Goal: Information Seeking & Learning: Compare options

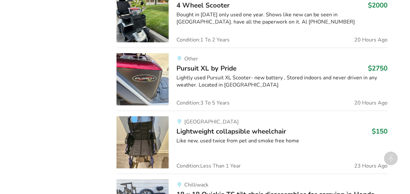
scroll to position [764, 0]
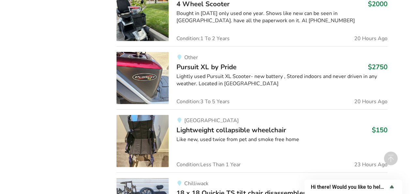
click at [145, 130] on img at bounding box center [142, 141] width 52 height 52
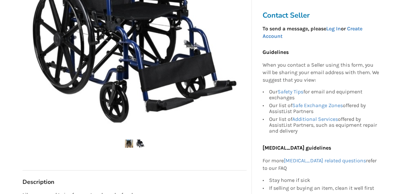
scroll to position [195, 0]
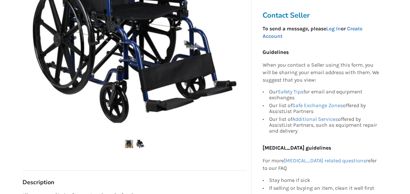
click at [139, 142] on img at bounding box center [140, 144] width 8 height 8
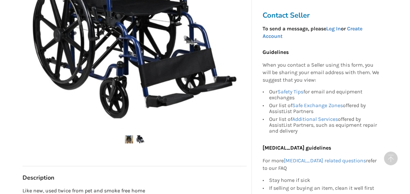
scroll to position [200, 0]
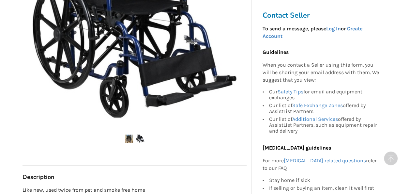
drag, startPoint x: 140, startPoint y: 153, endPoint x: 128, endPoint y: 137, distance: 19.4
click at [128, 137] on img at bounding box center [129, 138] width 8 height 8
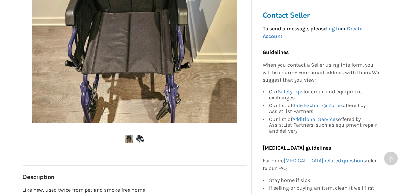
click at [128, 137] on img at bounding box center [129, 138] width 8 height 8
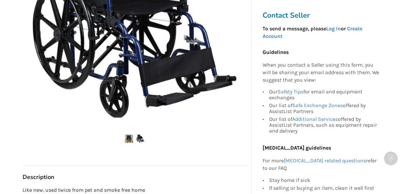
click at [128, 137] on img at bounding box center [129, 138] width 8 height 8
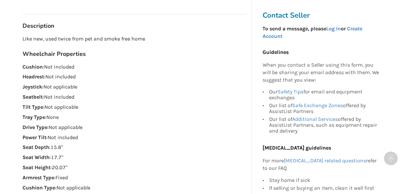
scroll to position [351, 0]
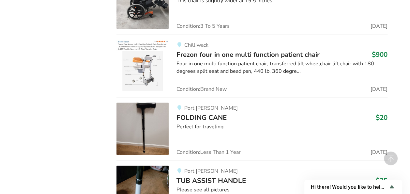
scroll to position [2736, 0]
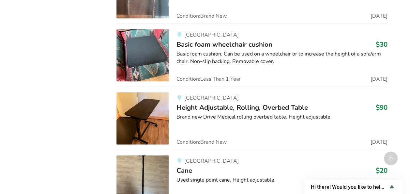
scroll to position [5591, 0]
click at [137, 107] on img at bounding box center [142, 118] width 52 height 52
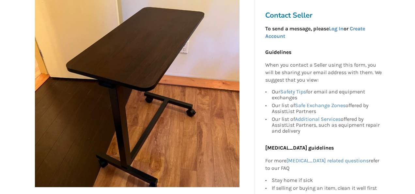
scroll to position [135, 0]
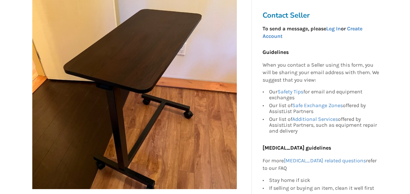
click at [137, 107] on img at bounding box center [134, 86] width 204 height 204
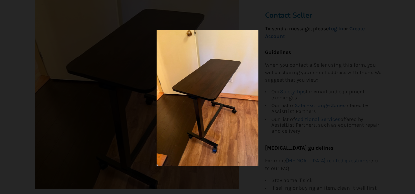
drag, startPoint x: 196, startPoint y: 126, endPoint x: 182, endPoint y: 133, distance: 15.5
click at [182, 133] on img at bounding box center [207, 98] width 102 height 136
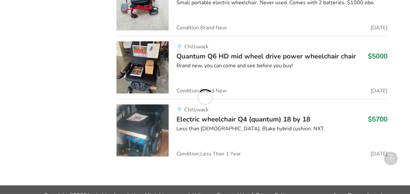
scroll to position [5591, 0]
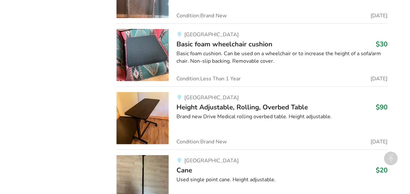
click at [214, 113] on div "Brand new Drive Medical rolling overbed table. Height adjustable." at bounding box center [281, 116] width 211 height 7
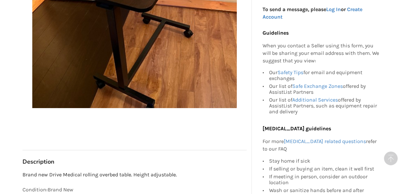
scroll to position [212, 0]
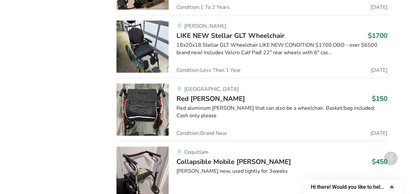
scroll to position [5852, 0]
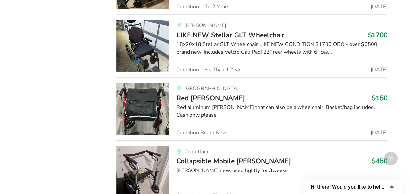
click at [204, 126] on link "Surrey Red [PERSON_NAME] $150 Red aluminum [PERSON_NAME] that can also be a whe…" at bounding box center [251, 108] width 271 height 63
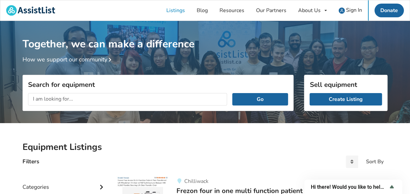
click at [115, 102] on input "text" at bounding box center [127, 99] width 199 height 12
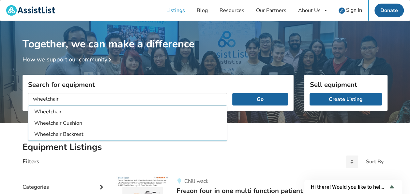
type input "wheelchair"
click at [232, 93] on button "Go" at bounding box center [260, 99] width 56 height 12
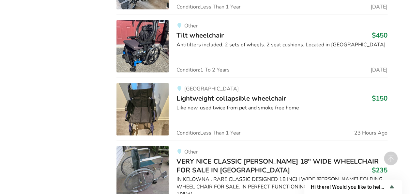
scroll to position [7024, 0]
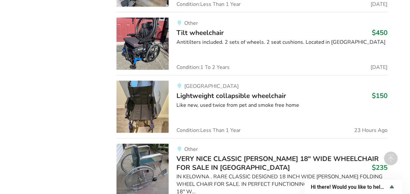
click at [151, 92] on img at bounding box center [142, 107] width 52 height 52
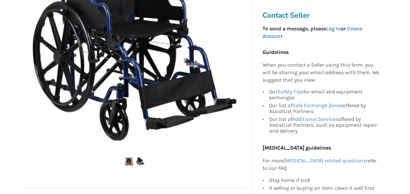
scroll to position [178, 0]
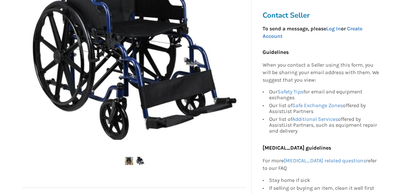
click at [155, 43] on img at bounding box center [134, 43] width 204 height 204
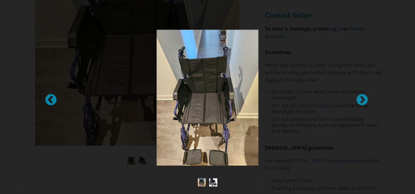
click at [209, 103] on img at bounding box center [207, 98] width 102 height 136
click at [104, 165] on div at bounding box center [207, 98] width 258 height 136
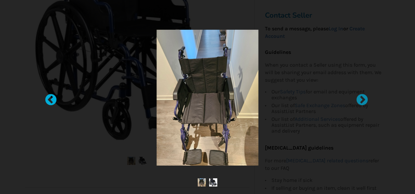
click at [51, 100] on div at bounding box center [47, 97] width 7 height 7
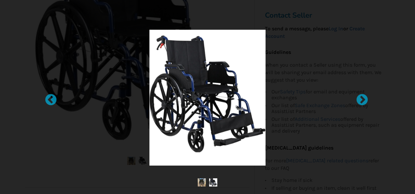
click at [137, 184] on ul at bounding box center [207, 182] width 278 height 9
click at [362, 100] on div at bounding box center [358, 97] width 7 height 7
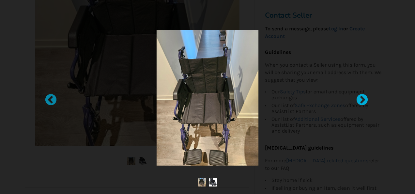
click at [362, 100] on div at bounding box center [358, 97] width 7 height 7
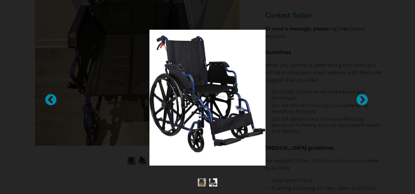
click at [40, 35] on div at bounding box center [207, 97] width 415 height 194
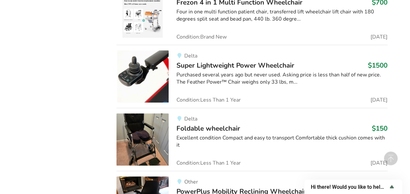
scroll to position [7572, 0]
click at [138, 113] on img at bounding box center [142, 139] width 52 height 52
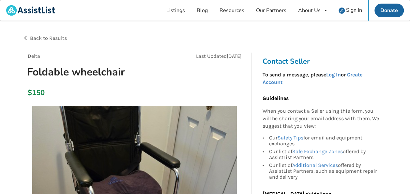
click at [137, 83] on div "Delta Last Updated [DATE] Foldable wheelchair" at bounding box center [134, 67] width 224 height 31
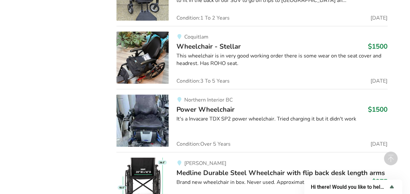
scroll to position [4148, 0]
click at [199, 159] on span "[PERSON_NAME]" at bounding box center [205, 162] width 42 height 7
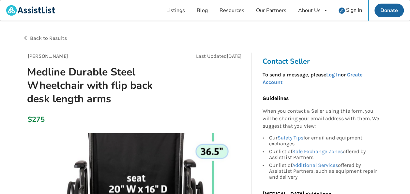
scroll to position [26, 0]
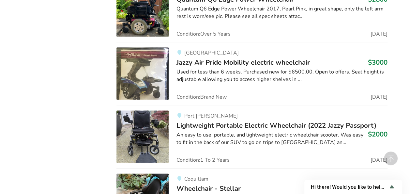
scroll to position [4148, 0]
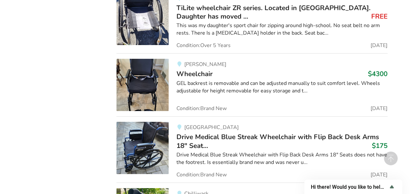
scroll to position [6038, 0]
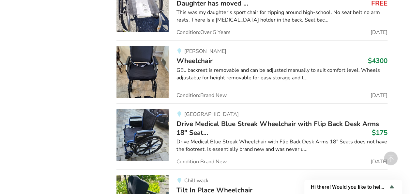
click at [153, 109] on img at bounding box center [142, 135] width 52 height 52
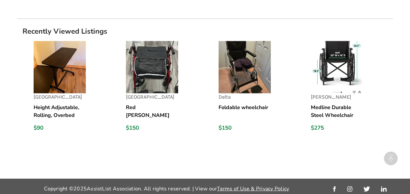
scroll to position [709, 0]
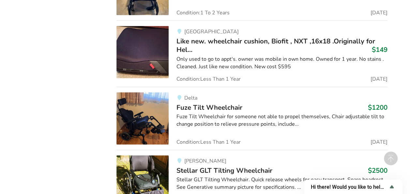
scroll to position [1938, 0]
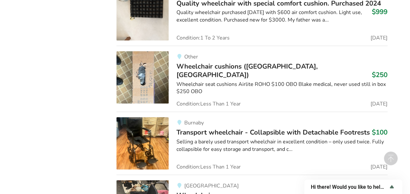
scroll to position [3558, 0]
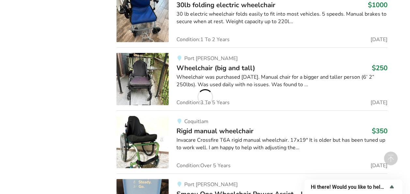
scroll to position [8590, 0]
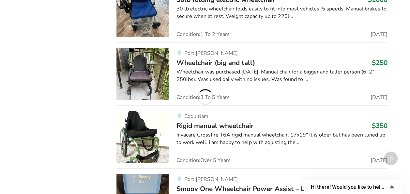
click at [282, 66] on link "Port [PERSON_NAME] Wheelchair (big and tall) $250 Wheelchair was purchased [DAT…" at bounding box center [251, 73] width 271 height 63
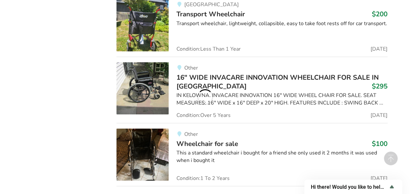
scroll to position [8590, 0]
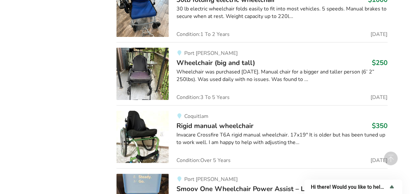
drag, startPoint x: 4, startPoint y: 0, endPoint x: 230, endPoint y: 6, distance: 226.3
click at [230, 42] on link "Port [PERSON_NAME] Wheelchair (big and tall) $250 Wheelchair was purchased [DAT…" at bounding box center [251, 73] width 271 height 63
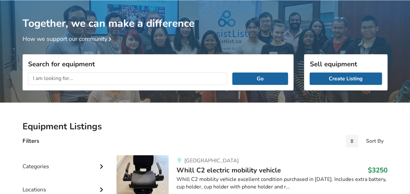
click at [228, 95] on div "Search for equipment Go" at bounding box center [157, 100] width 271 height 36
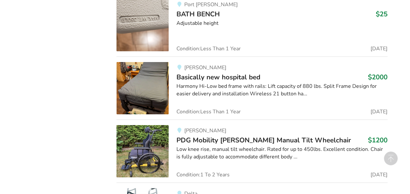
scroll to position [1136, 0]
